Goal: Task Accomplishment & Management: Use online tool/utility

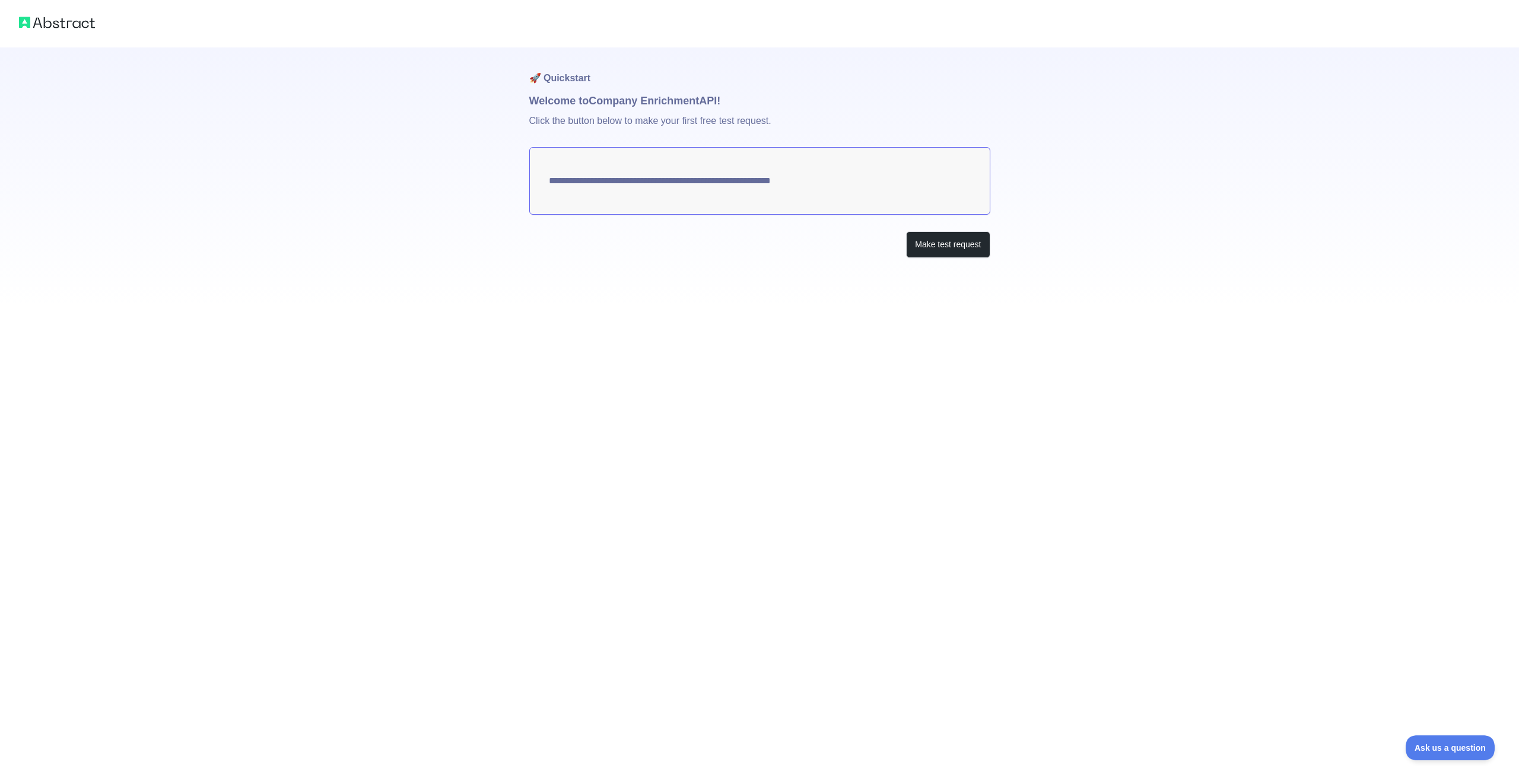
click at [787, 191] on textarea "**********" at bounding box center [760, 181] width 461 height 67
click at [966, 247] on button "Make test request" at bounding box center [948, 244] width 84 height 27
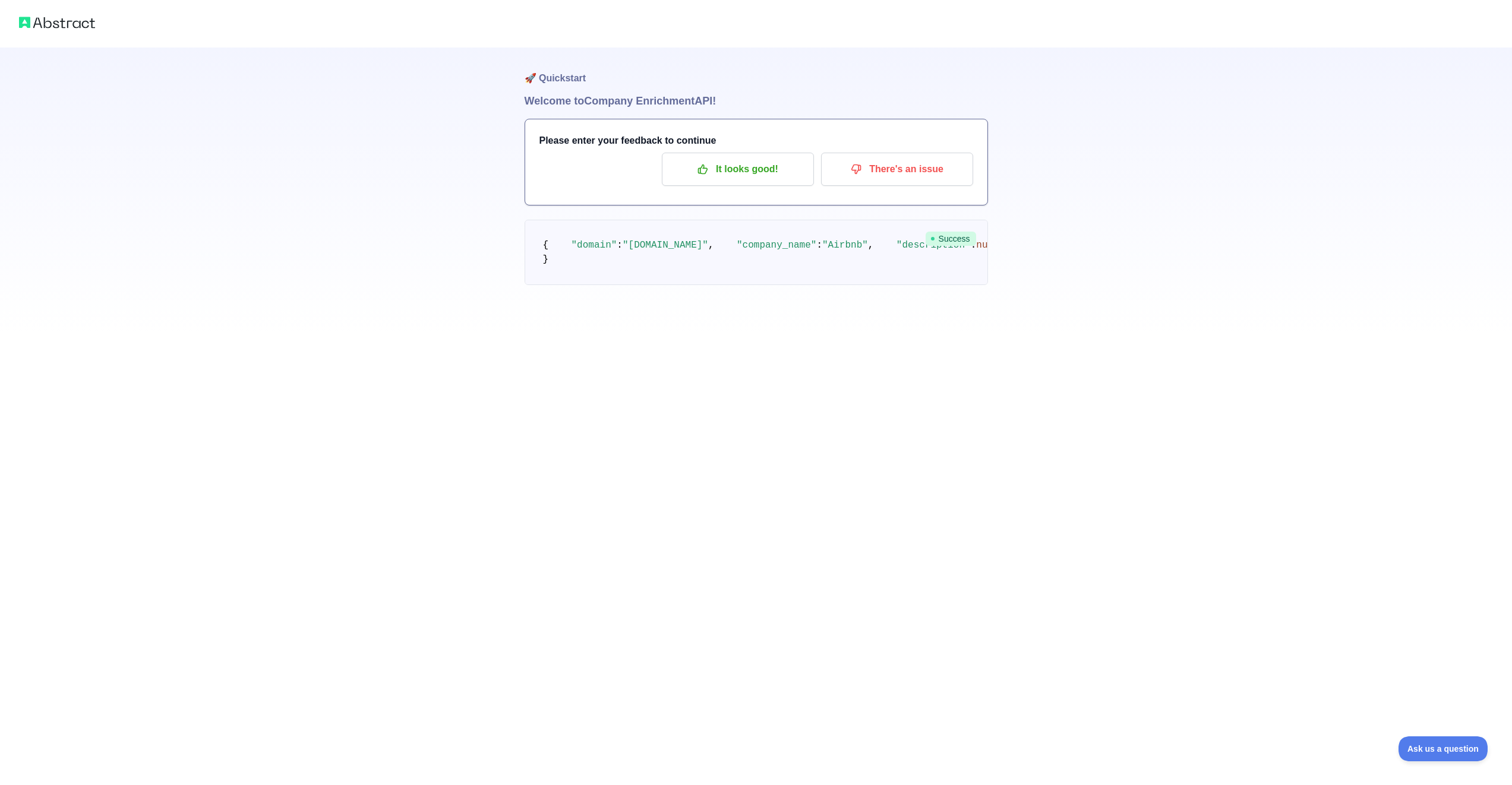
scroll to position [18, 0]
click at [764, 164] on button "It looks good!" at bounding box center [737, 169] width 152 height 33
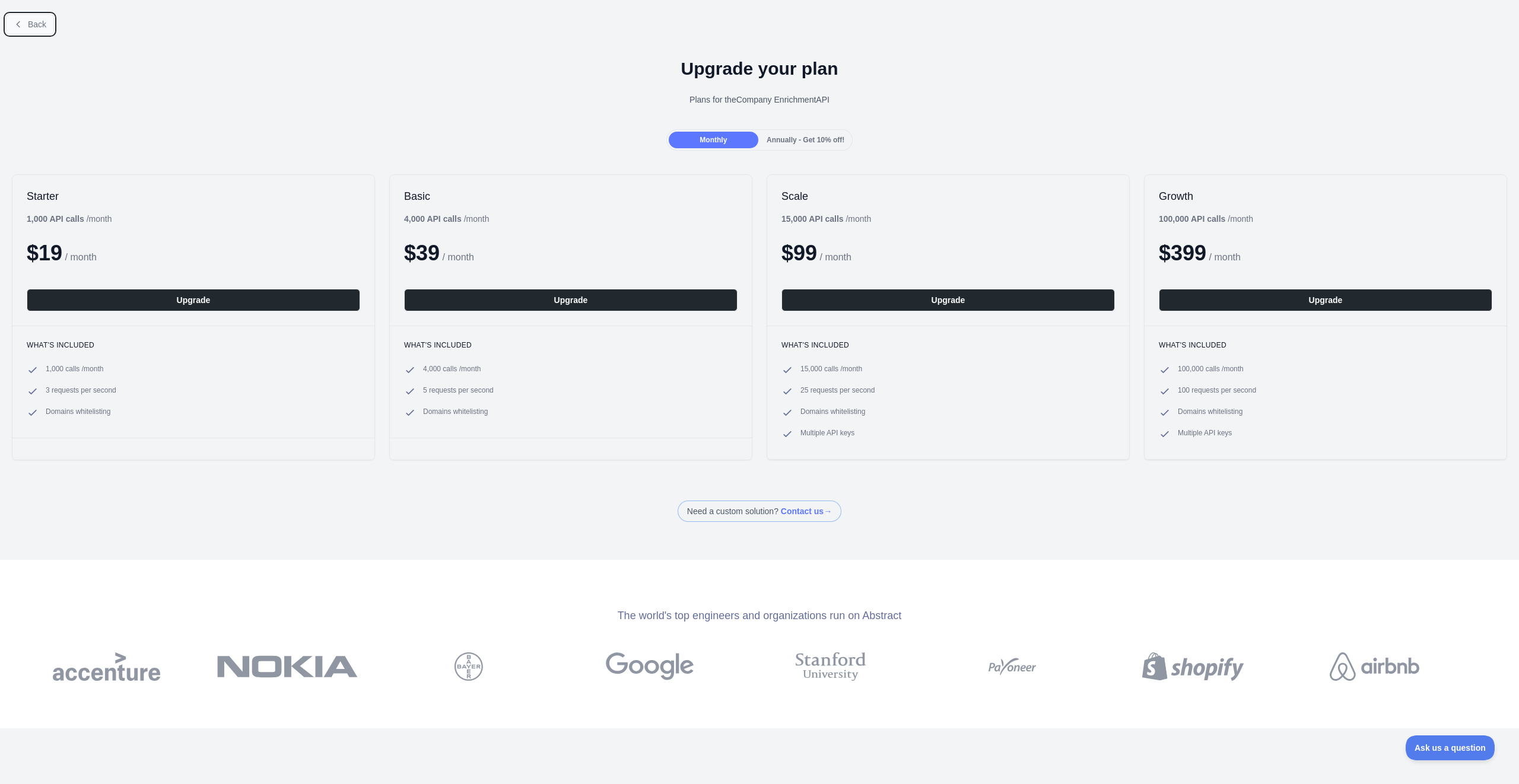
click at [14, 28] on icon at bounding box center [18, 24] width 10 height 10
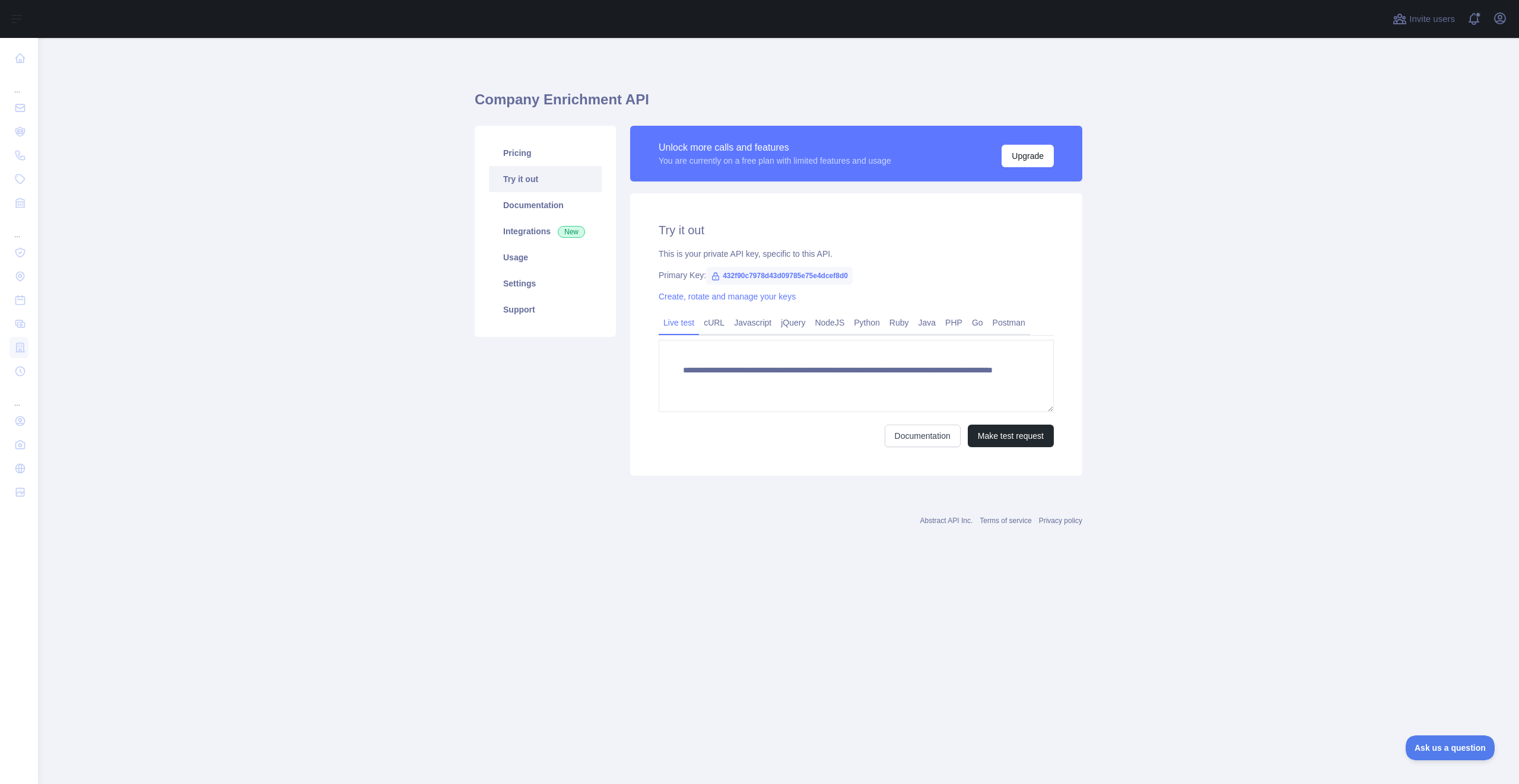
click at [776, 276] on span "432f90c7978d43d09785e75e4dcef8d0" at bounding box center [779, 276] width 147 height 18
drag, startPoint x: 723, startPoint y: 275, endPoint x: 880, endPoint y: 277, distance: 157.0
click at [880, 277] on div "Primary Key: 432f90c7978d43d09785e75e4dcef8d0" at bounding box center [855, 274] width 395 height 12
copy span "432f90c7978d43d09785e75e4dcef8d0"
click at [712, 276] on icon at bounding box center [715, 276] width 6 height 7
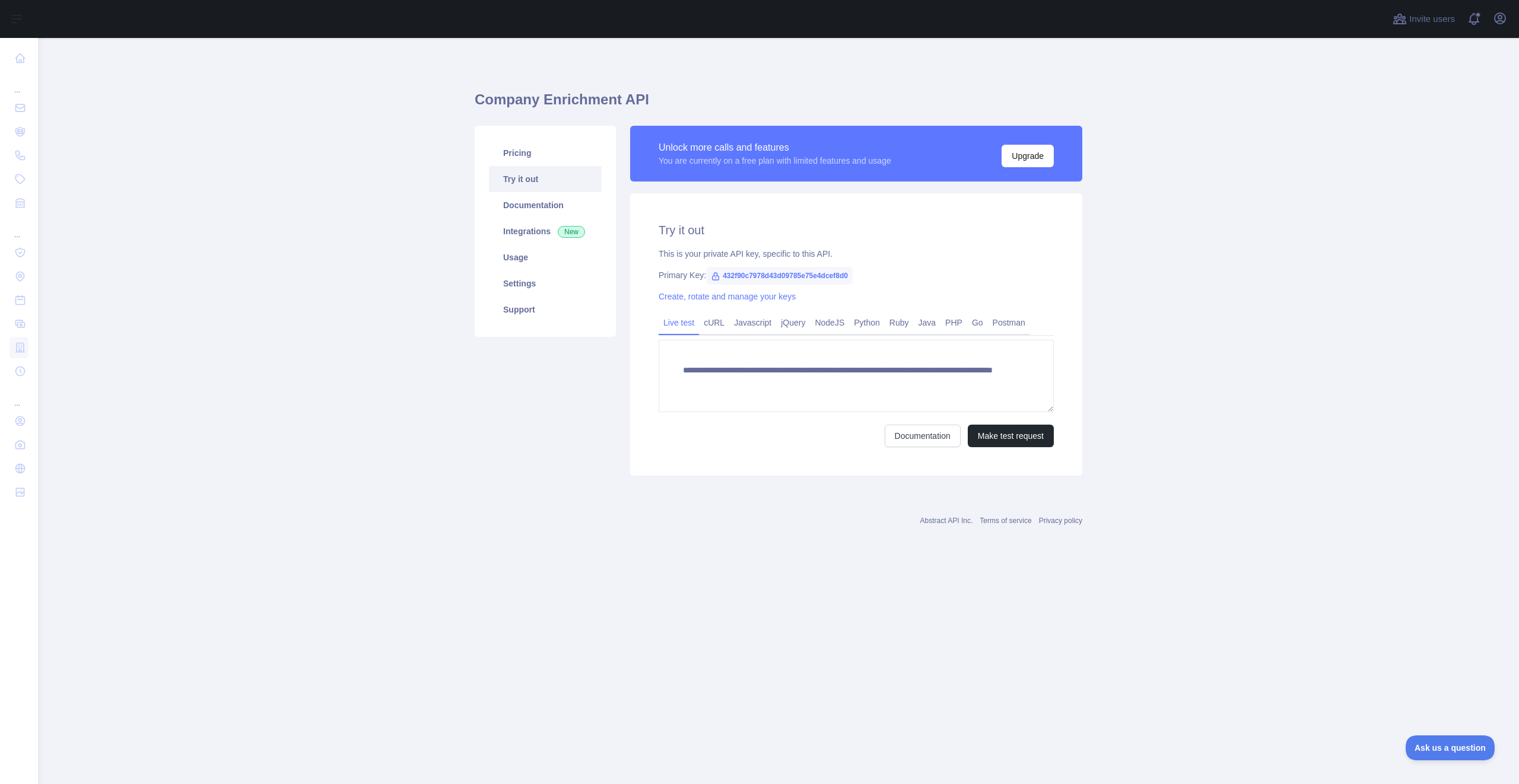
click at [717, 277] on icon at bounding box center [715, 276] width 10 height 10
